Goal: Check status: Check status

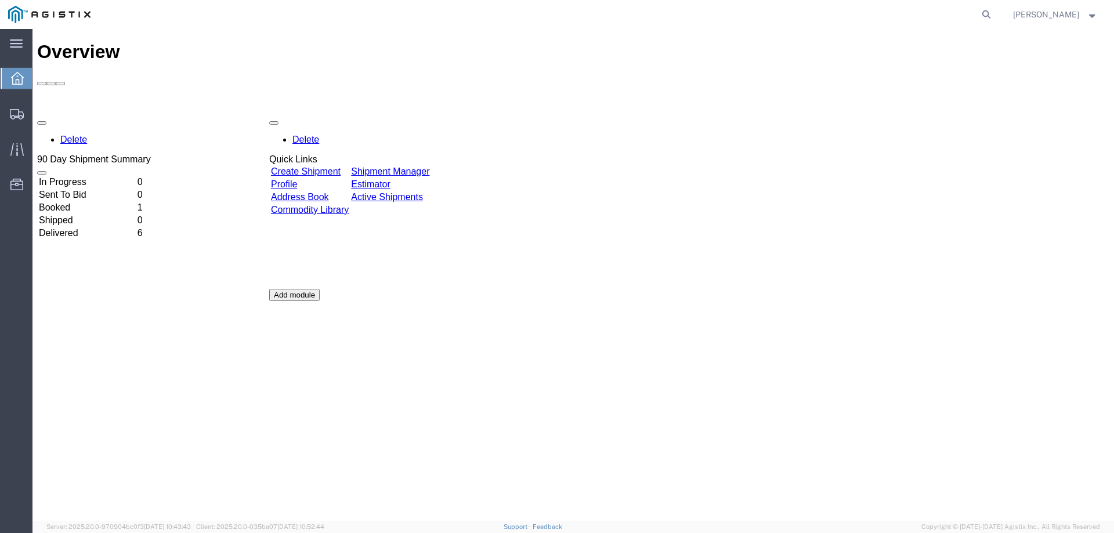
click at [429, 166] on link "Shipment Manager" at bounding box center [390, 171] width 78 height 10
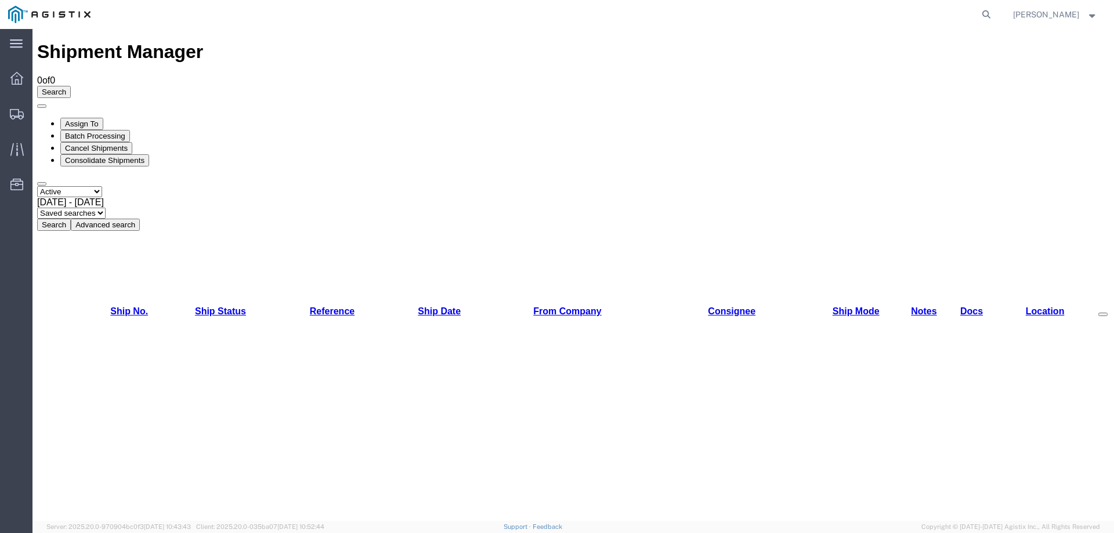
click at [102, 186] on select "Select status Active All Shipments Approved Booked Canceled Delivered Denied Ne…" at bounding box center [69, 191] width 65 height 11
select select "ALL"
click at [37, 186] on select "Select status Active All Shipments Approved Booked Canceled Delivered Denied Ne…" at bounding box center [69, 191] width 65 height 11
click at [71, 219] on button "Search" at bounding box center [54, 225] width 34 height 12
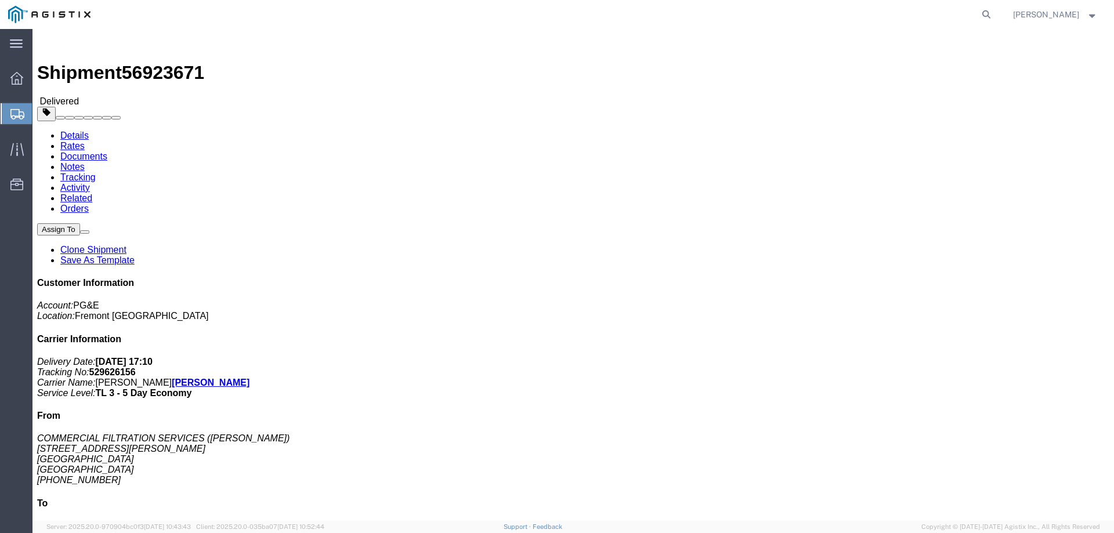
click link "Documents"
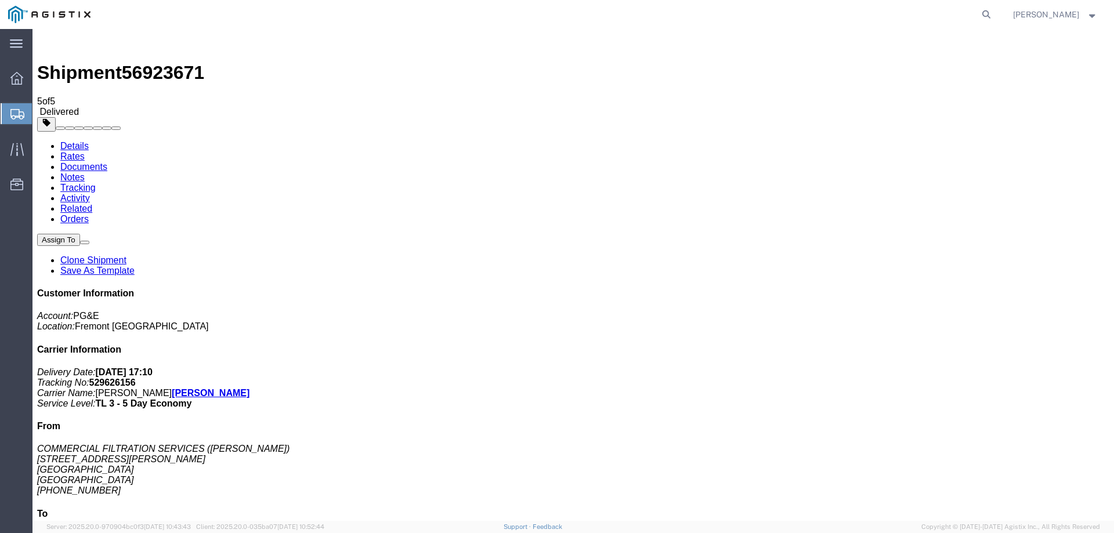
click at [44, 38] on img at bounding box center [44, 41] width 14 height 14
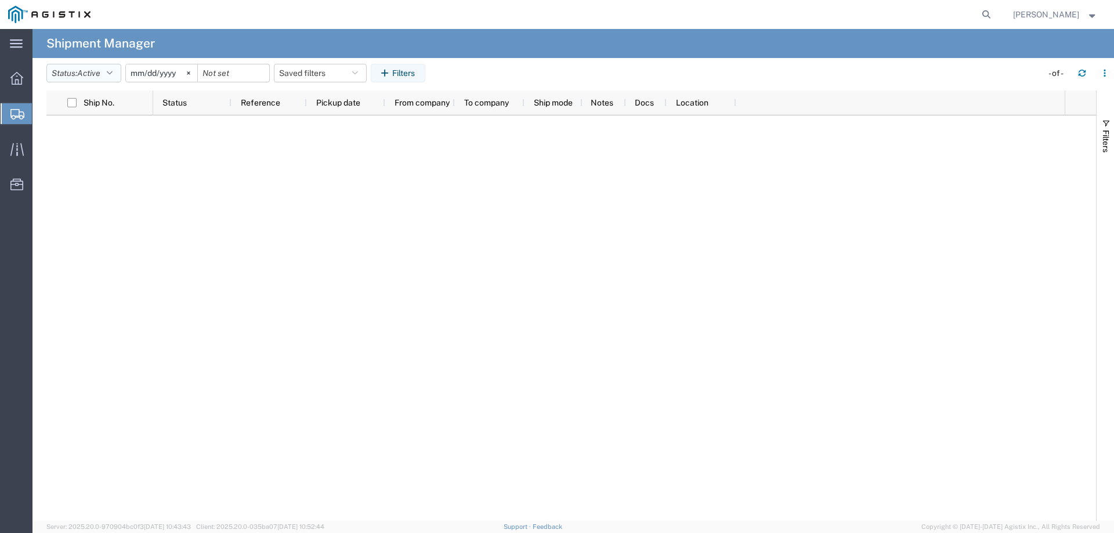
click at [111, 74] on icon "button" at bounding box center [110, 73] width 6 height 8
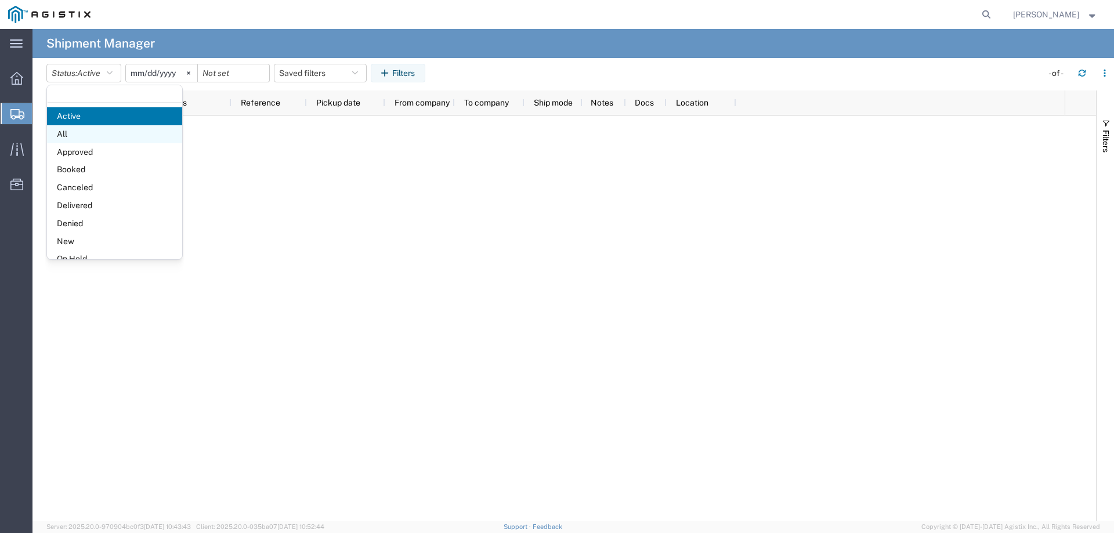
click at [75, 137] on span "All" at bounding box center [114, 134] width 135 height 18
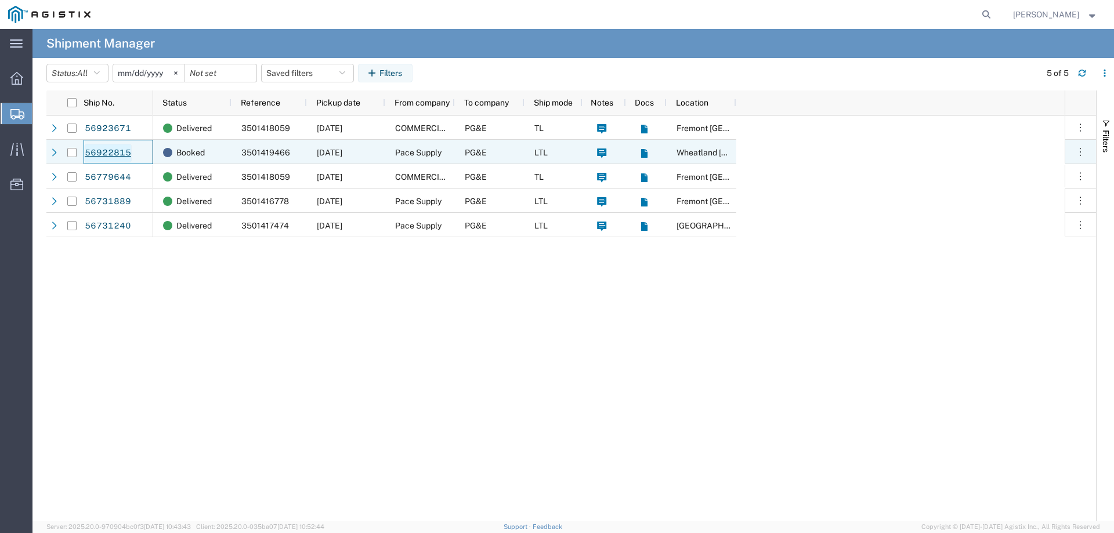
click at [99, 157] on link "56922815" at bounding box center [108, 153] width 48 height 19
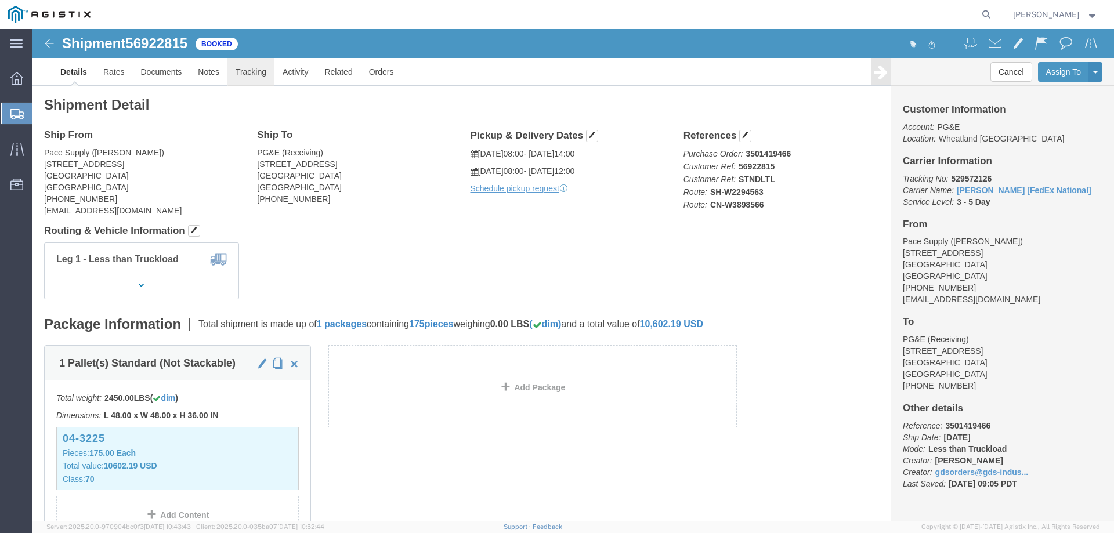
click link "Tracking"
